Goal: Task Accomplishment & Management: Use online tool/utility

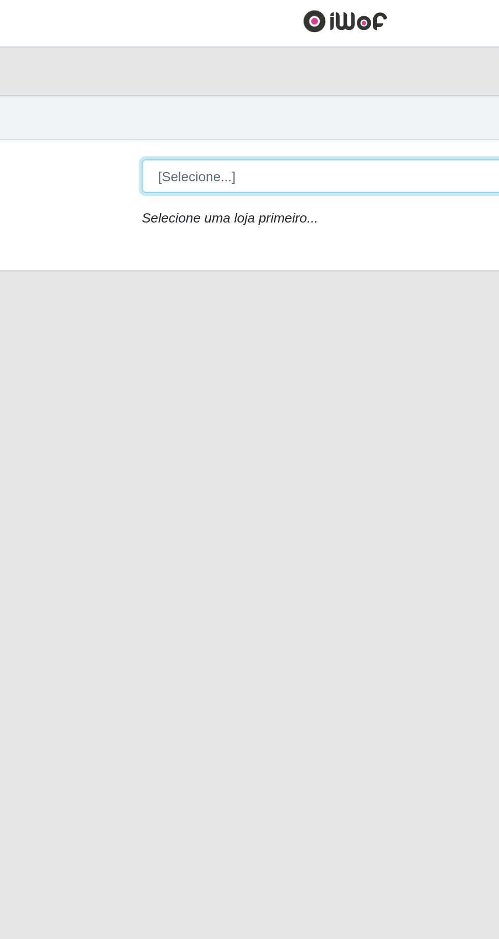
click at [227, 99] on select "[Selecione...] Extrabom - Loja 05 [GEOGRAPHIC_DATA]" at bounding box center [307, 97] width 331 height 18
select select "494"
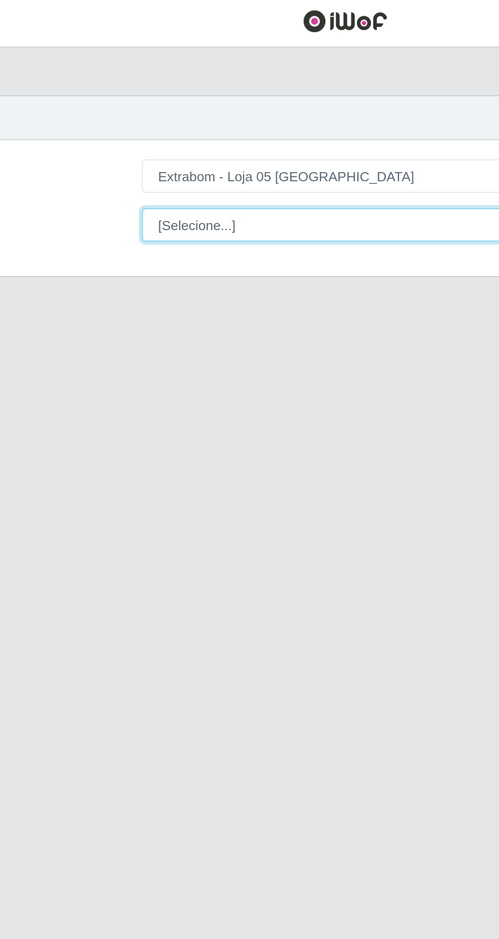
click at [240, 122] on select "[Selecione...] Repositor Repositor + Repositor ++" at bounding box center [307, 123] width 331 height 18
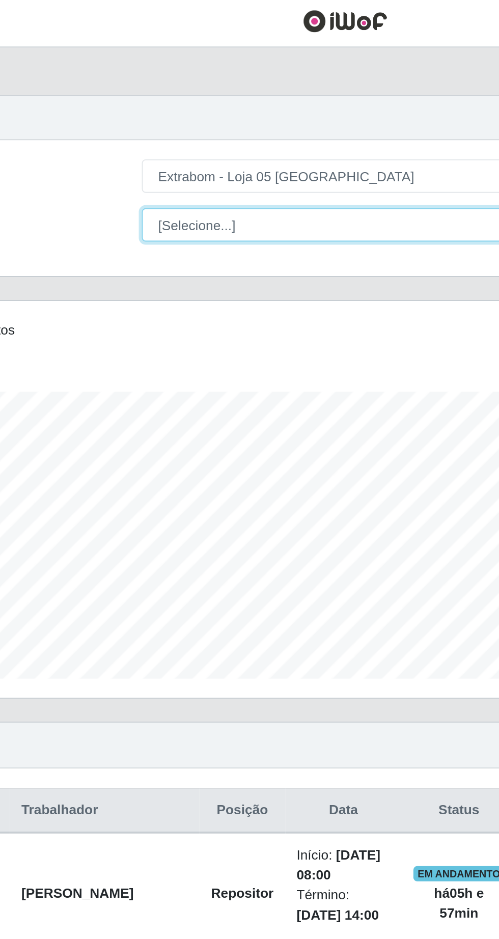
scroll to position [211, 467]
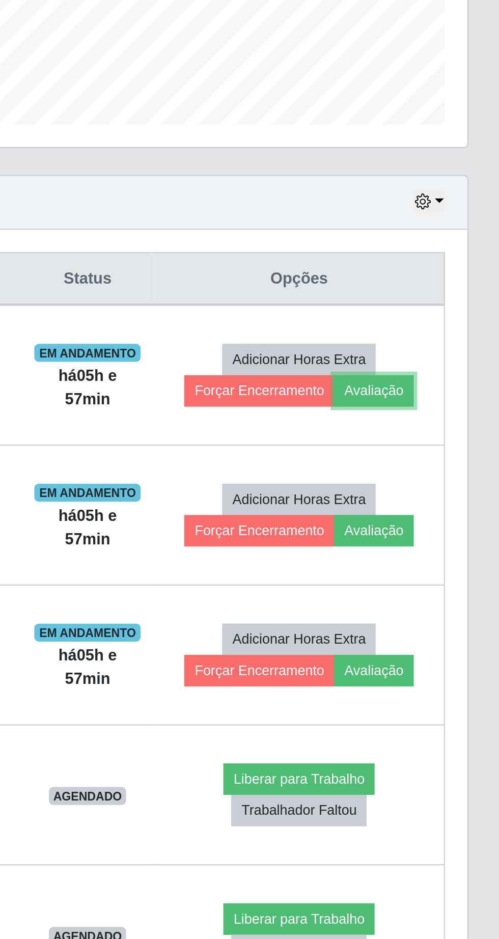
click at [448, 483] on button "Avaliação" at bounding box center [440, 485] width 36 height 14
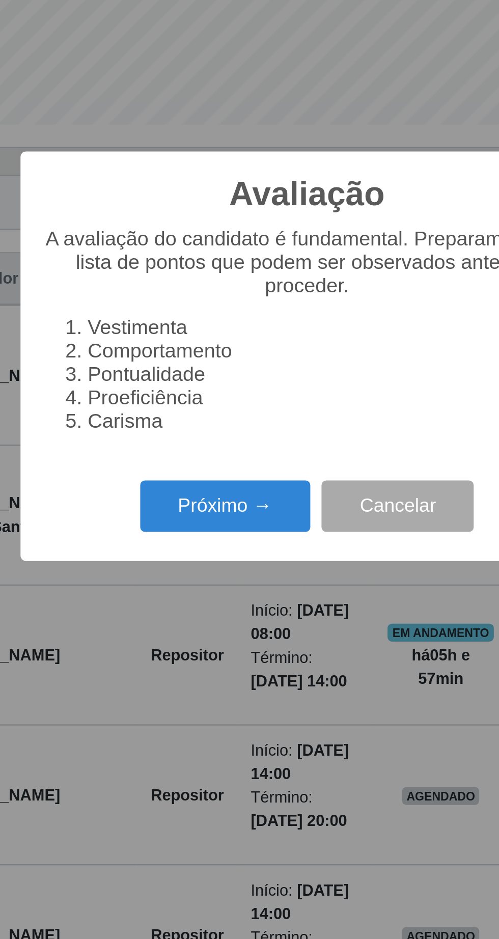
click at [211, 550] on button "Próximo →" at bounding box center [212, 538] width 77 height 24
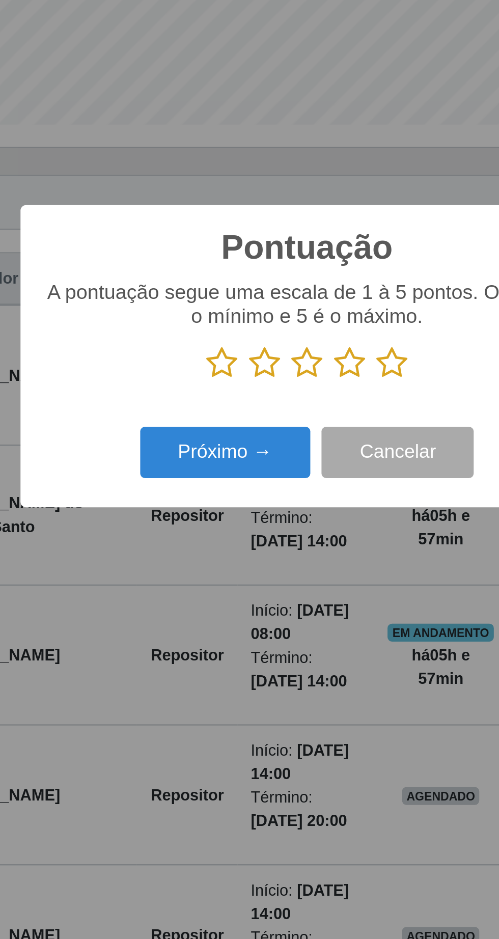
click at [288, 480] on icon at bounding box center [288, 472] width 14 height 15
click at [281, 480] on input "radio" at bounding box center [281, 480] width 0 height 0
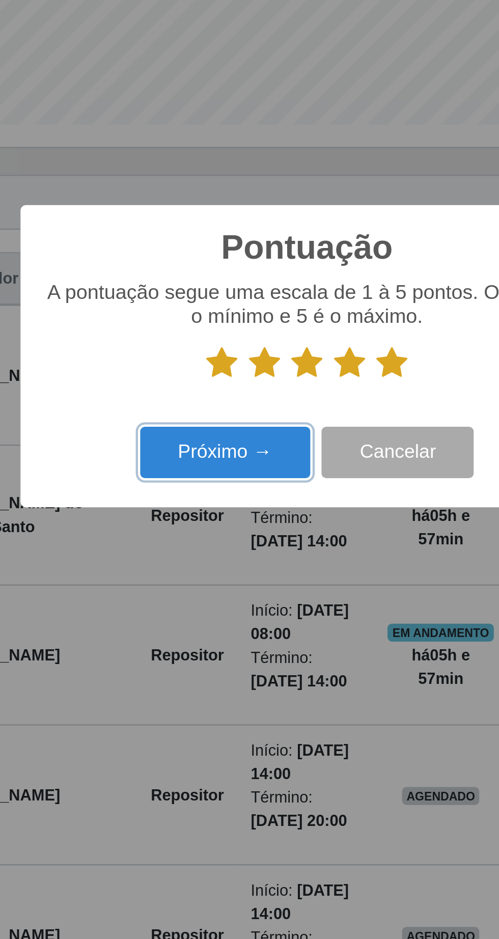
click at [221, 525] on button "Próximo →" at bounding box center [212, 513] width 77 height 24
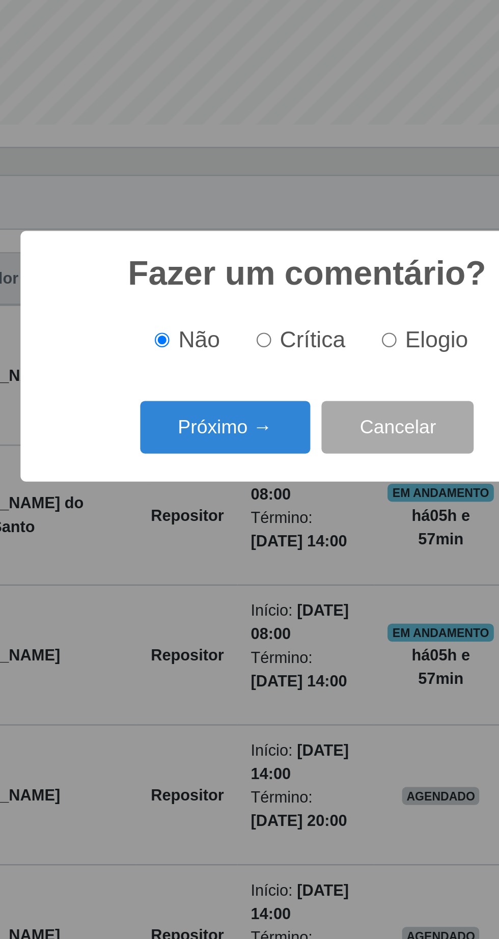
click at [301, 467] on span "Elogio" at bounding box center [308, 461] width 29 height 11
click at [290, 465] on input "Elogio" at bounding box center [287, 462] width 7 height 7
radio input "true"
click at [204, 514] on button "Próximo →" at bounding box center [212, 502] width 77 height 24
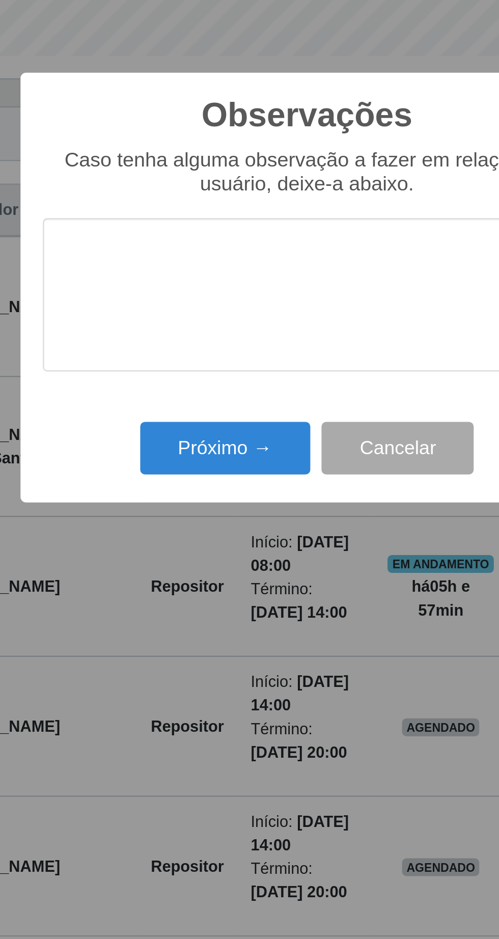
click at [174, 451] on textarea at bounding box center [249, 473] width 240 height 70
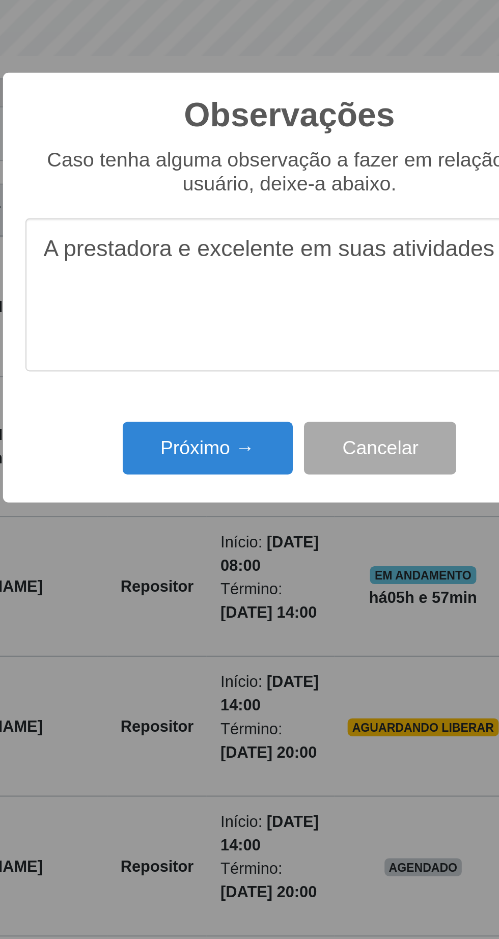
type textarea "A prestadora e excelente em suas atividades"
click at [210, 543] on button "Próximo →" at bounding box center [212, 542] width 77 height 24
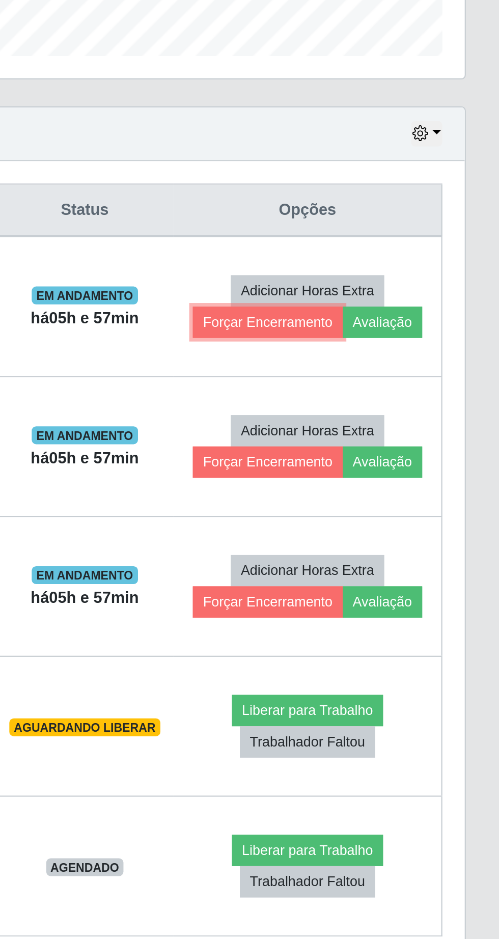
click at [376, 487] on button "Forçar Encerramento" at bounding box center [393, 485] width 68 height 14
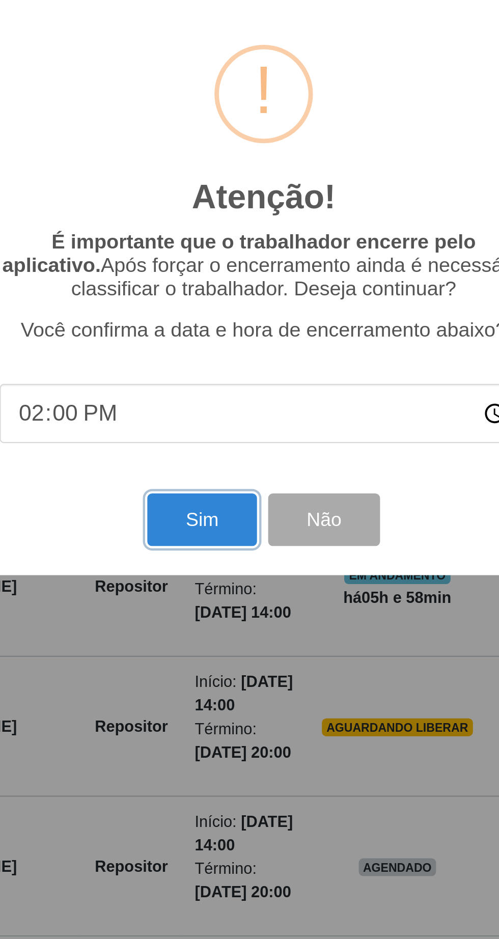
click at [217, 579] on button "Sim" at bounding box center [220, 575] width 49 height 24
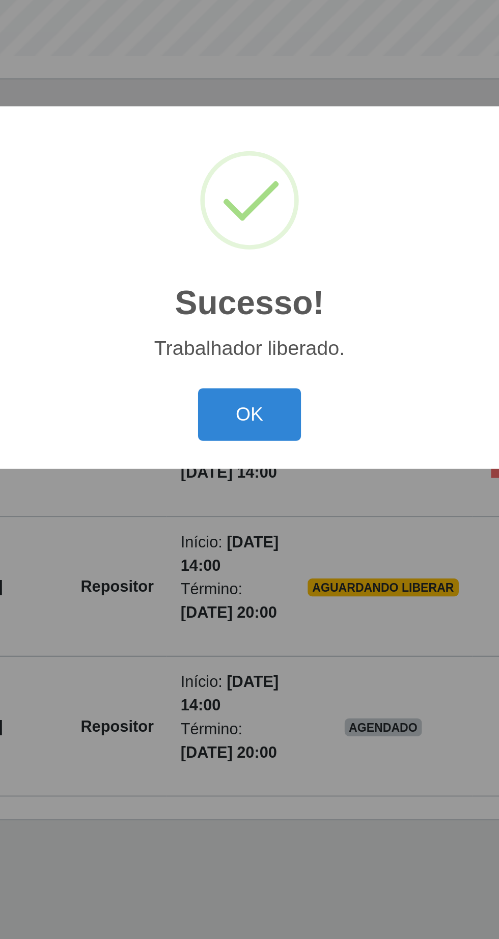
click at [253, 538] on button "OK" at bounding box center [249, 527] width 47 height 24
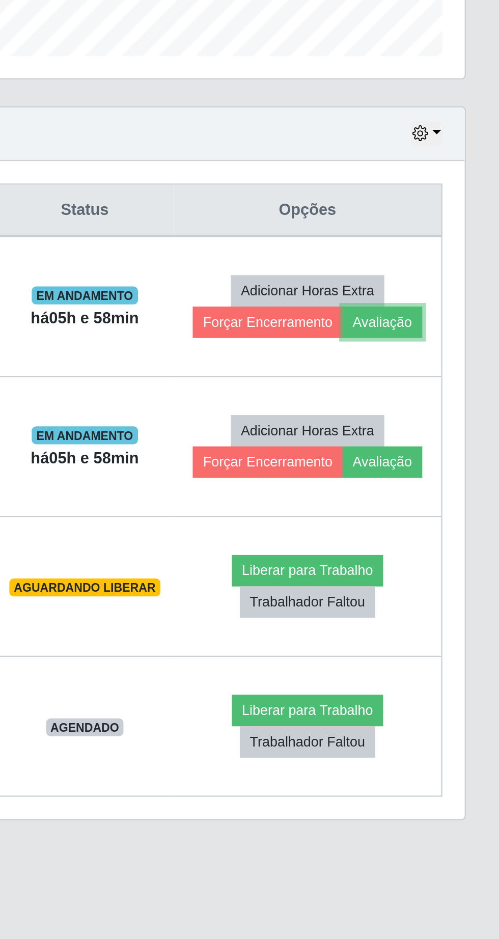
click at [458, 488] on button "Avaliação" at bounding box center [446, 485] width 36 height 14
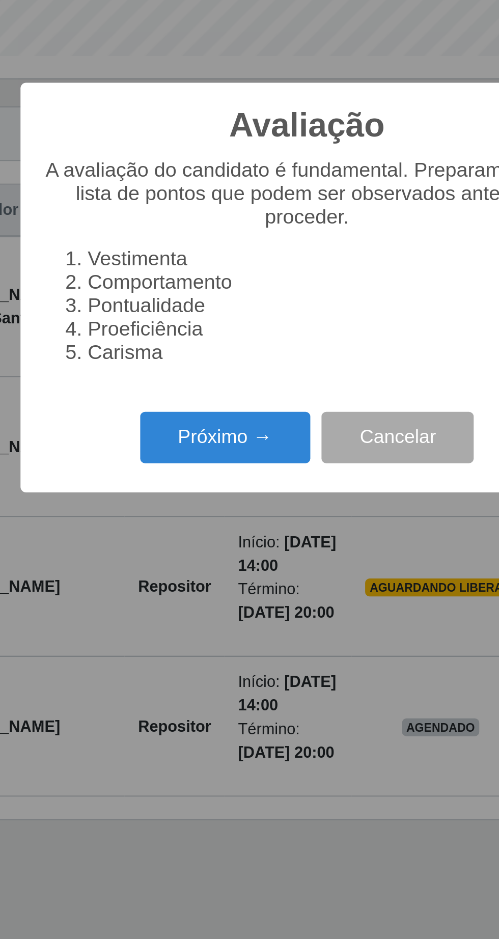
click at [229, 539] on button "Próximo →" at bounding box center [212, 538] width 77 height 24
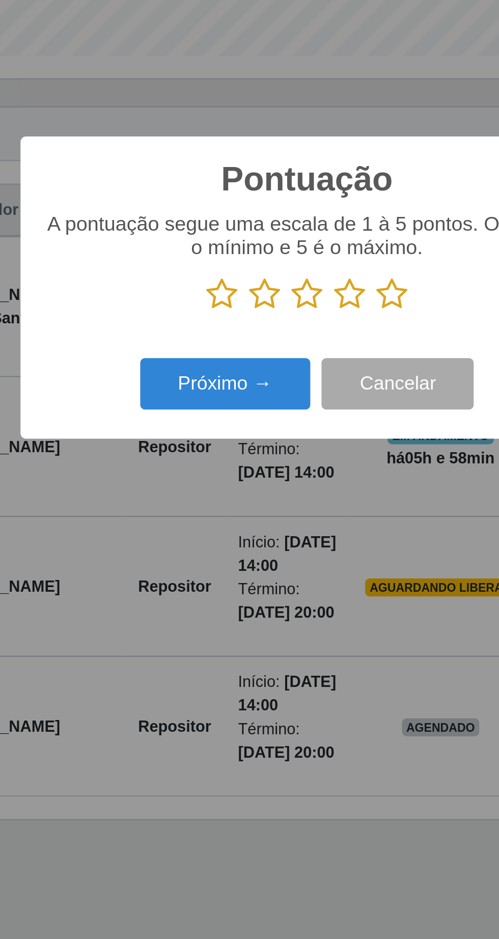
click at [293, 475] on icon at bounding box center [288, 472] width 14 height 15
click at [281, 480] on input "radio" at bounding box center [281, 480] width 0 height 0
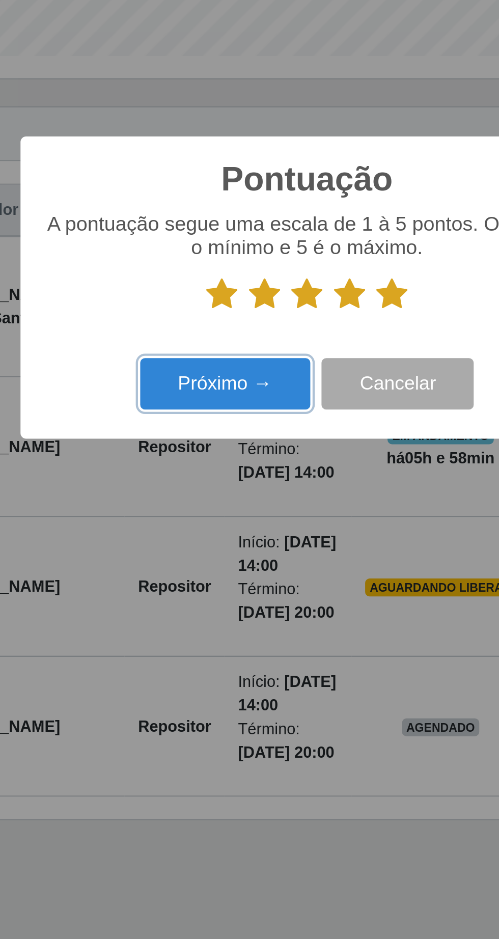
click at [221, 519] on button "Próximo →" at bounding box center [212, 513] width 77 height 24
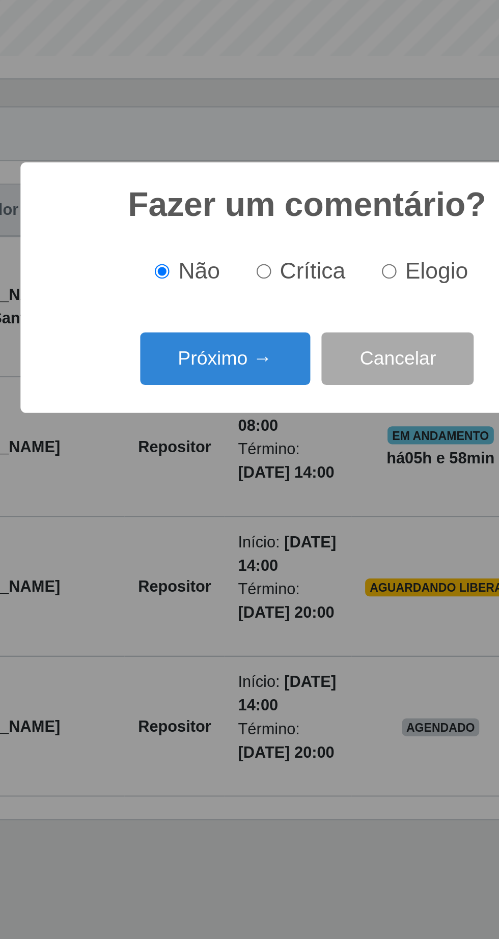
click at [290, 463] on input "Elogio" at bounding box center [287, 462] width 7 height 7
radio input "true"
click at [208, 501] on button "Próximo →" at bounding box center [212, 502] width 77 height 24
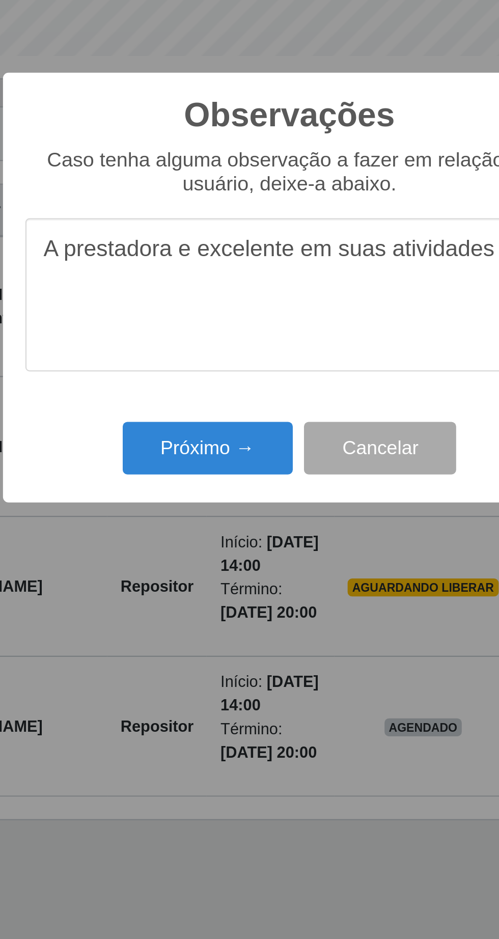
type textarea "A prestadora e excelente em suas atividades"
click at [225, 547] on button "Próximo →" at bounding box center [212, 542] width 77 height 24
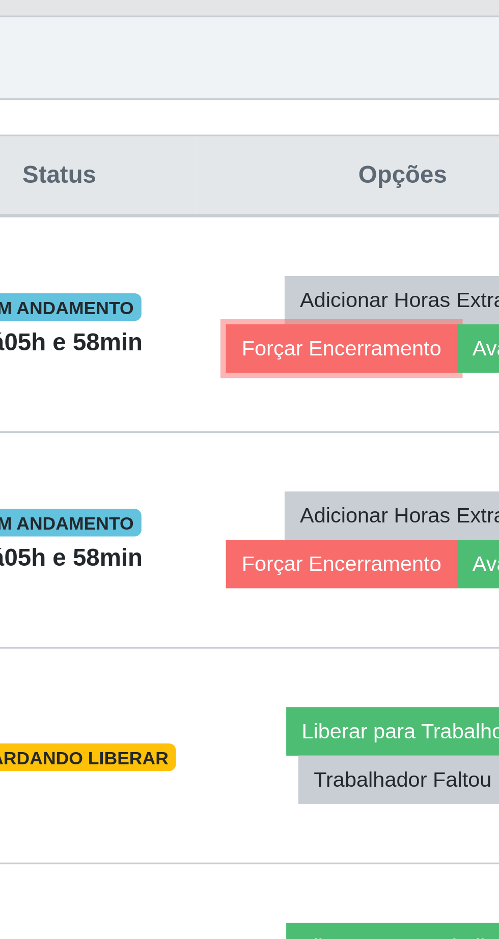
click at [392, 487] on button "Forçar Encerramento" at bounding box center [393, 485] width 68 height 14
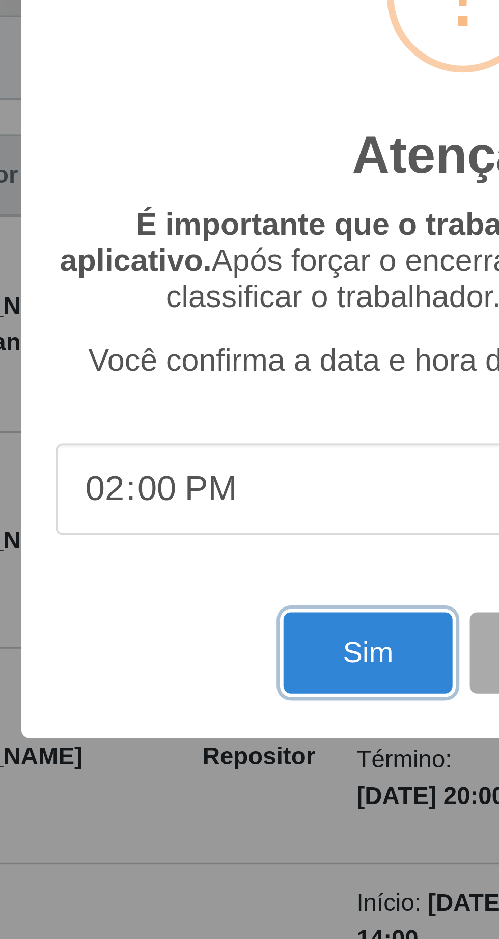
click at [215, 580] on button "Sim" at bounding box center [220, 575] width 49 height 24
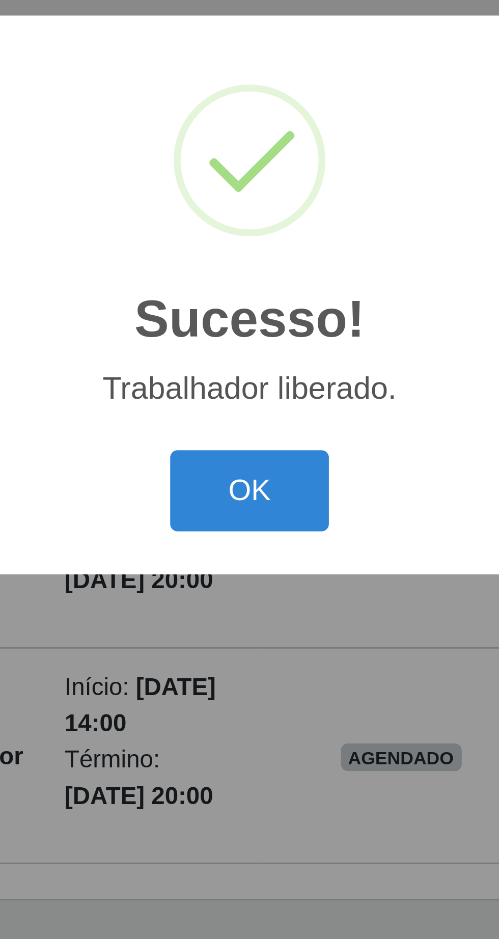
click at [252, 525] on button "OK" at bounding box center [249, 527] width 47 height 24
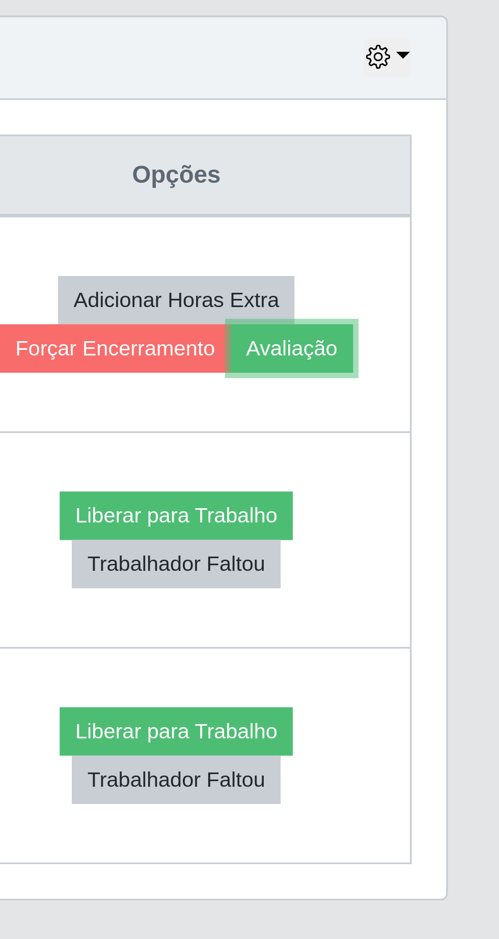
click at [450, 485] on button "Avaliação" at bounding box center [437, 485] width 36 height 14
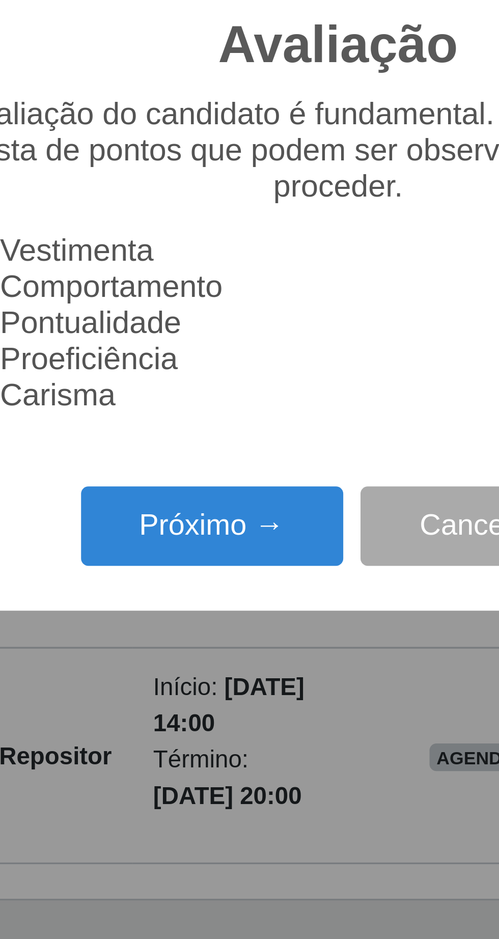
click at [202, 545] on button "Próximo →" at bounding box center [212, 538] width 77 height 24
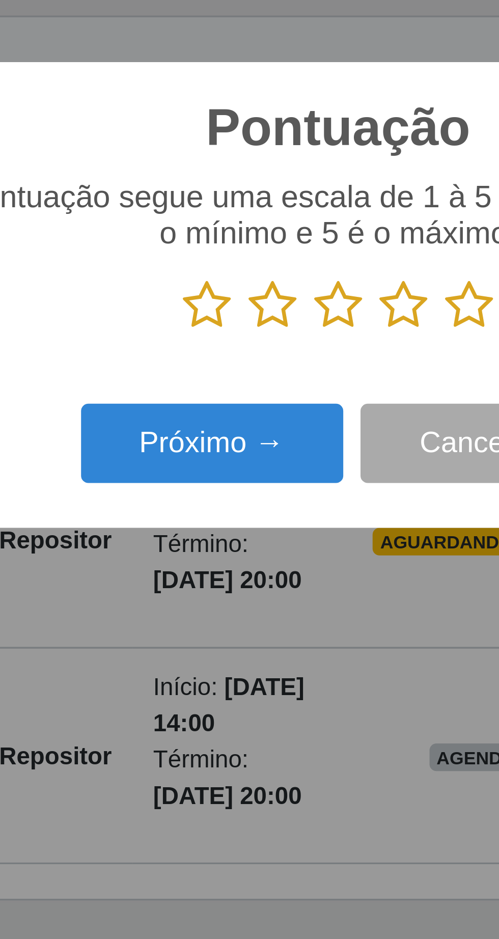
click at [291, 474] on icon at bounding box center [288, 472] width 14 height 15
click at [281, 480] on input "radio" at bounding box center [281, 480] width 0 height 0
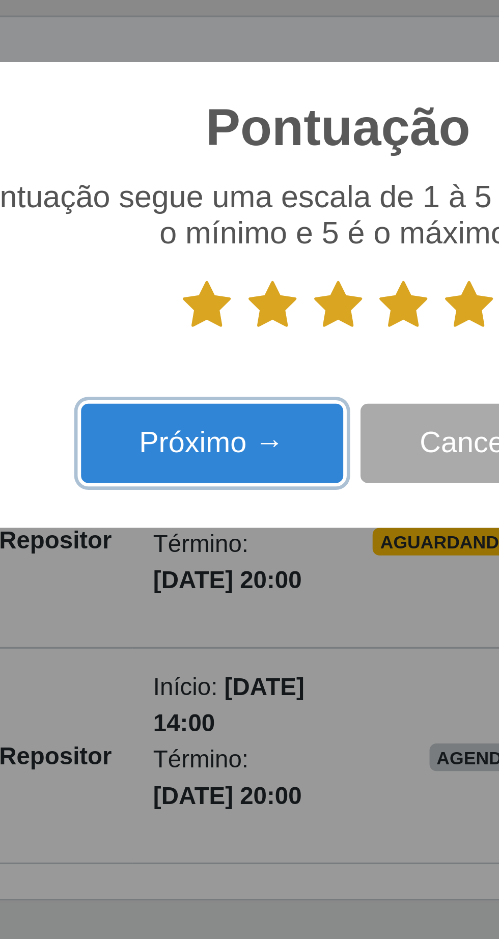
click at [226, 517] on button "Próximo →" at bounding box center [212, 513] width 77 height 24
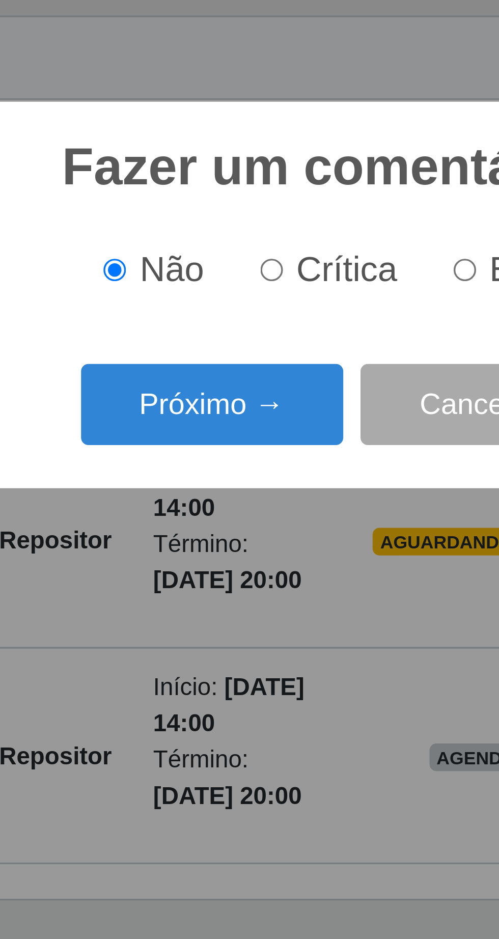
click at [289, 464] on input "Elogio" at bounding box center [287, 462] width 7 height 7
radio input "true"
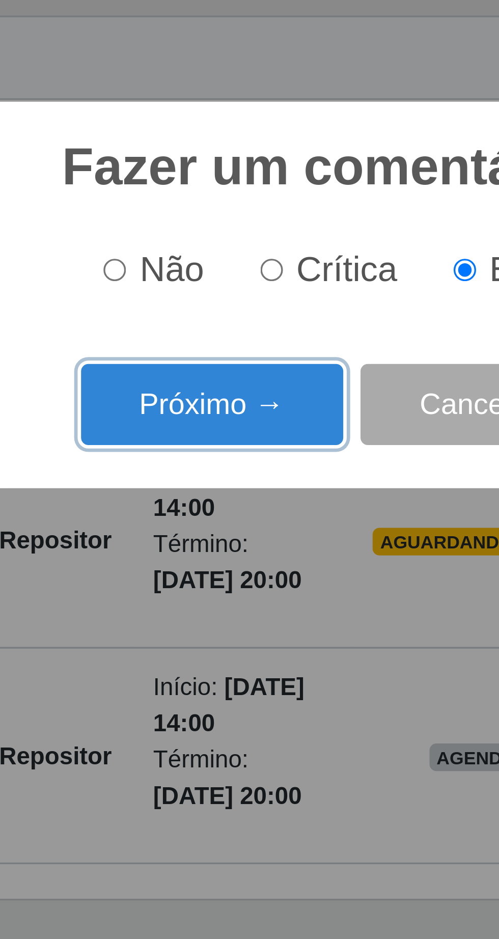
click at [222, 501] on button "Próximo →" at bounding box center [212, 502] width 77 height 24
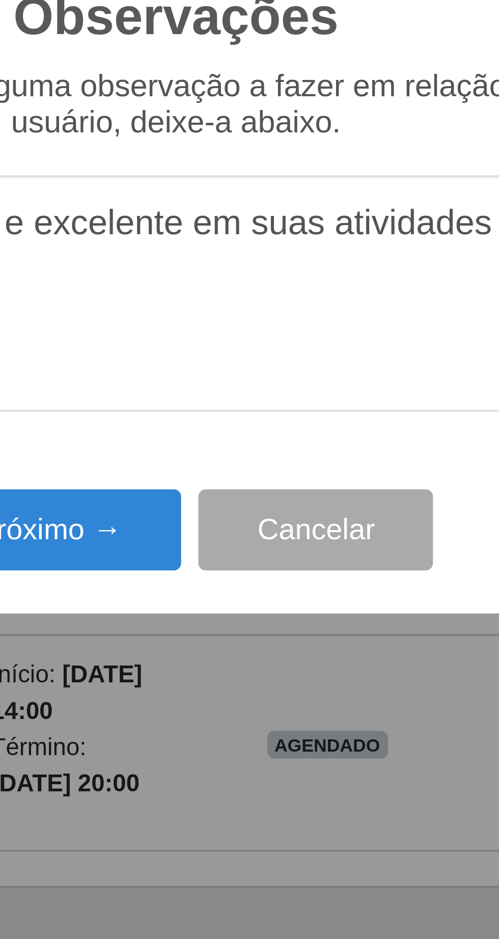
type textarea "A prestadora e excelente em suas atividades"
click at [228, 543] on button "Próximo →" at bounding box center [212, 542] width 77 height 24
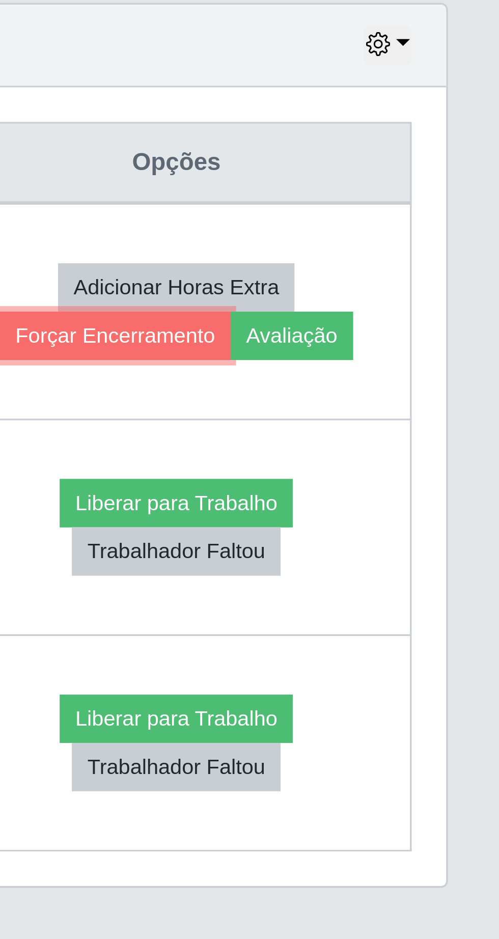
click at [400, 489] on button "Forçar Encerramento" at bounding box center [385, 485] width 68 height 14
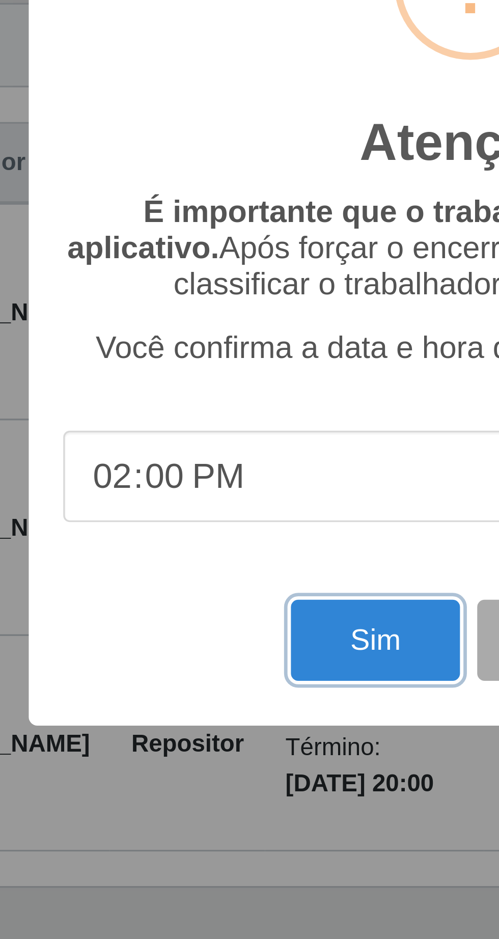
click at [218, 579] on button "Sim" at bounding box center [220, 575] width 49 height 24
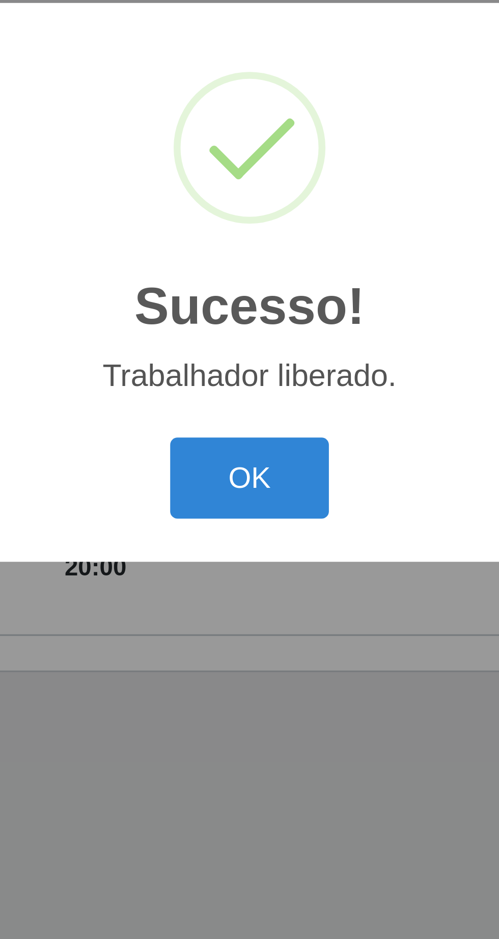
click at [251, 526] on button "OK" at bounding box center [249, 527] width 47 height 24
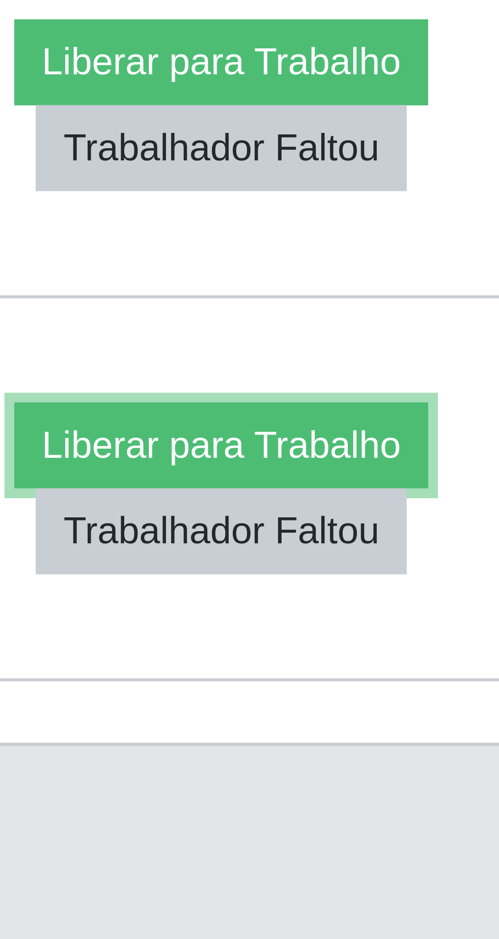
click at [439, 529] on button "Liberar para Trabalho" at bounding box center [408, 534] width 69 height 14
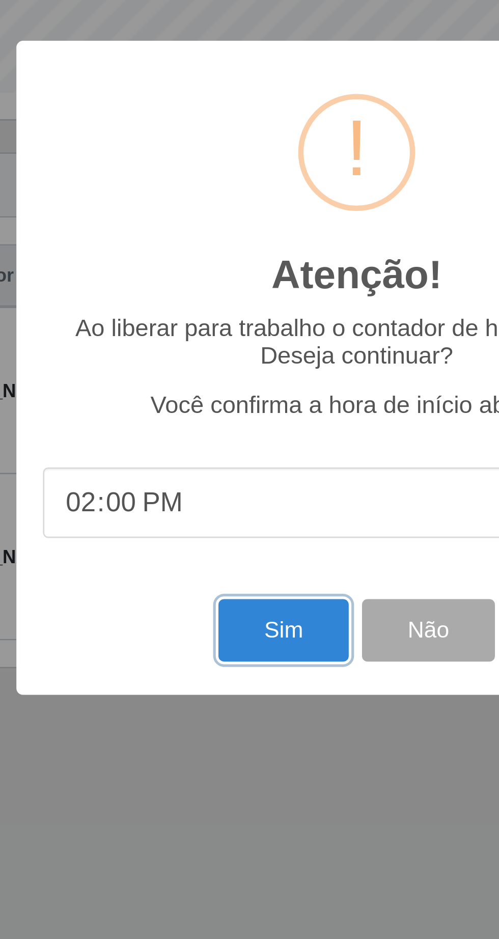
click at [213, 573] on button "Sim" at bounding box center [220, 570] width 49 height 24
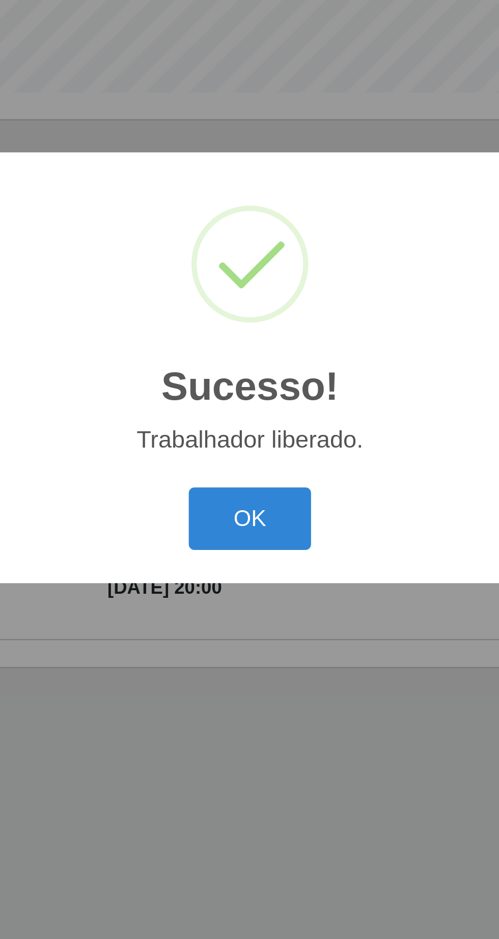
click at [250, 531] on button "OK" at bounding box center [249, 527] width 47 height 24
